Goal: Transaction & Acquisition: Purchase product/service

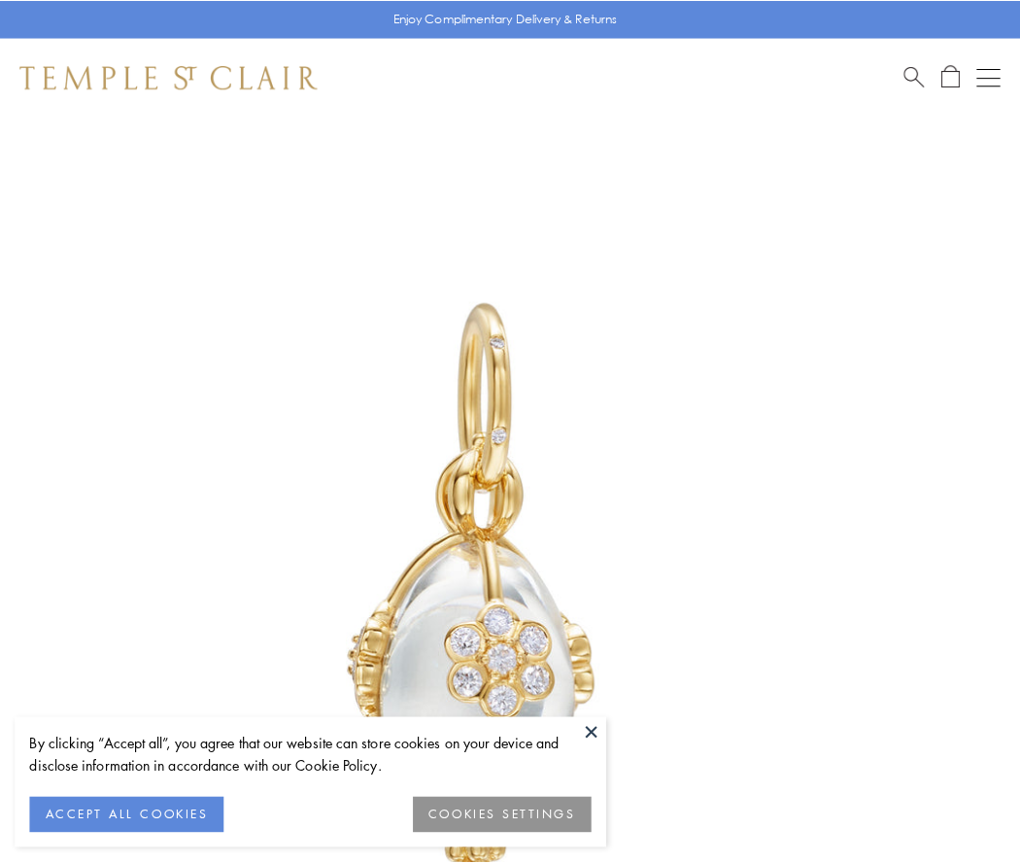
scroll to position [44, 0]
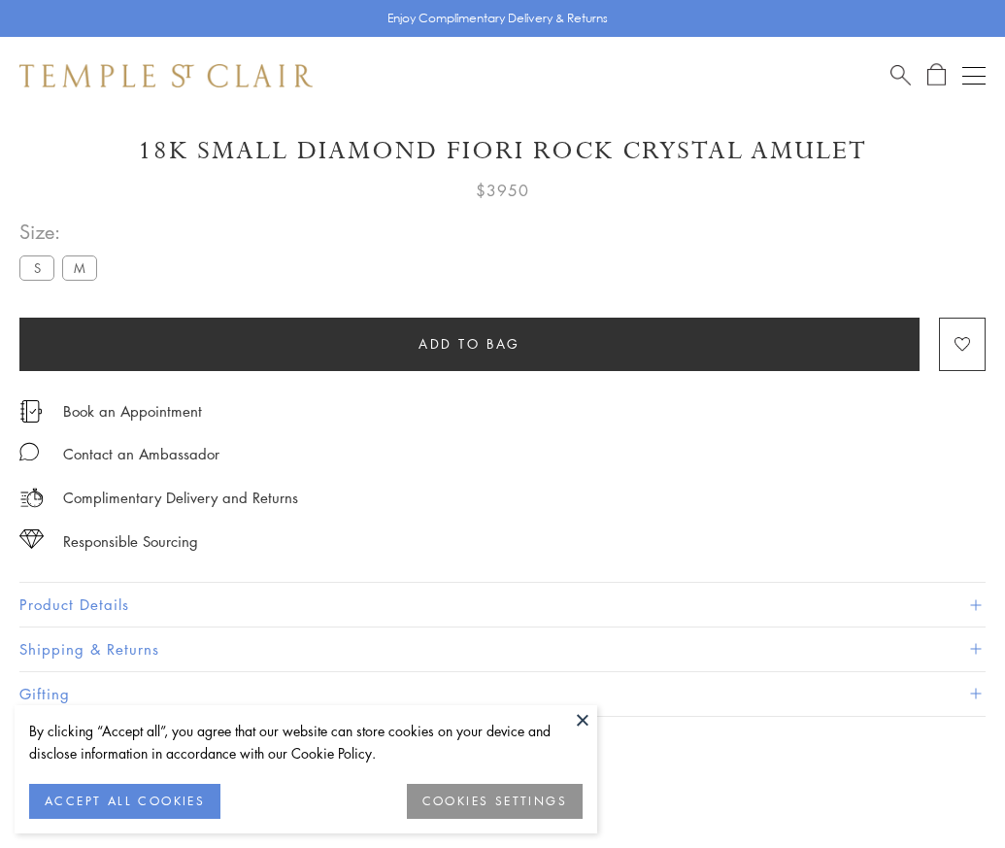
click at [469, 343] on span "Add to bag" at bounding box center [470, 343] width 102 height 21
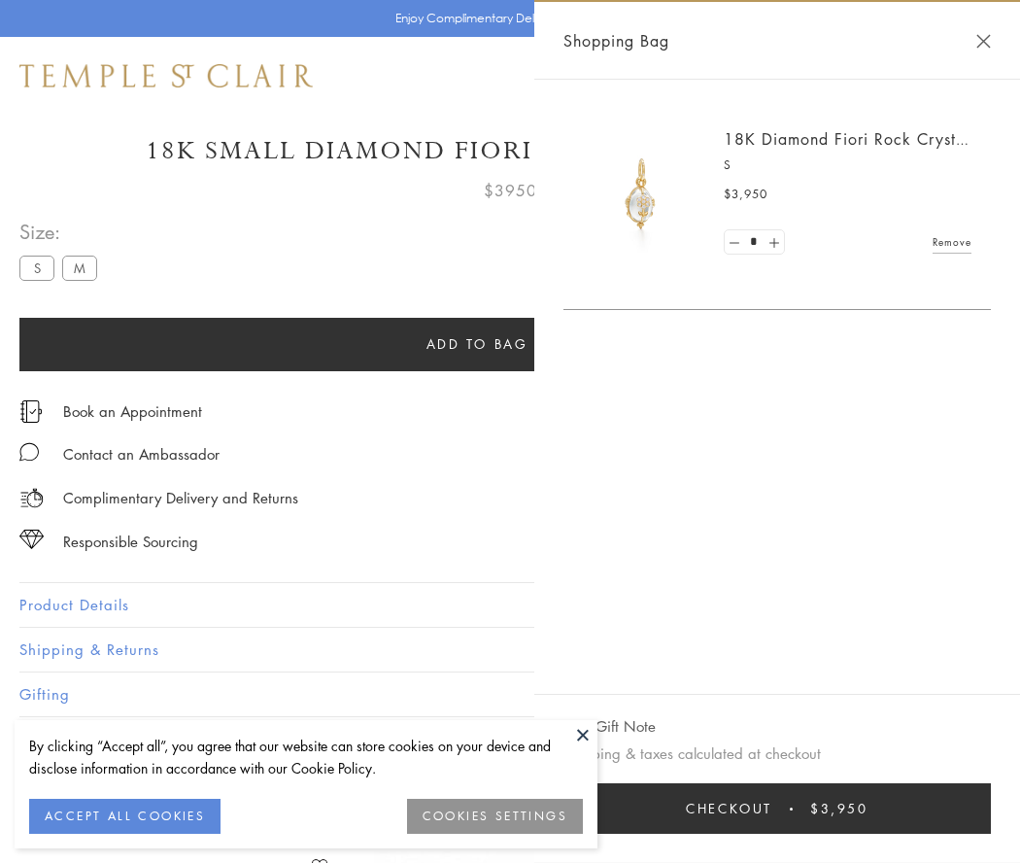
click at [801, 808] on button "Checkout $3,950" at bounding box center [776, 808] width 427 height 51
